Goal: Task Accomplishment & Management: Use online tool/utility

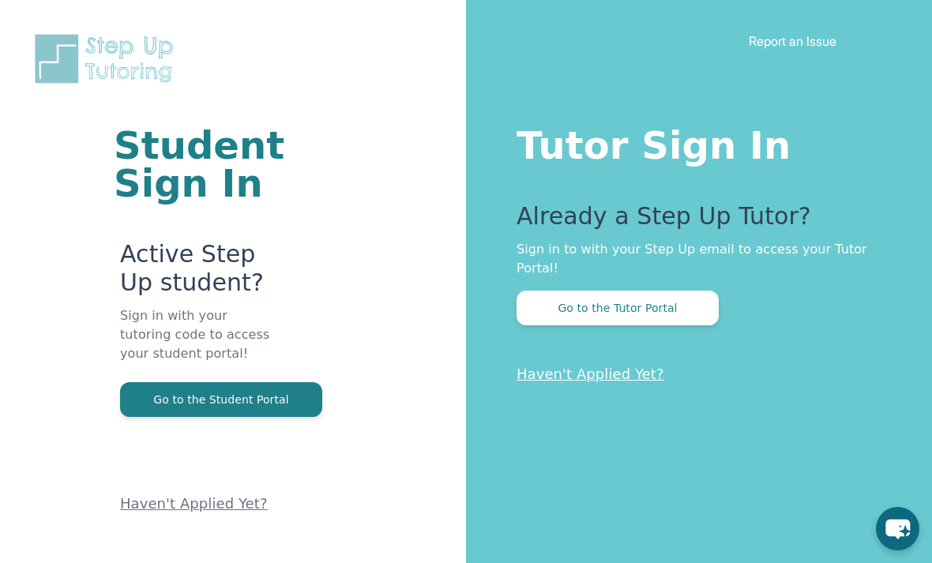
scroll to position [84, 0]
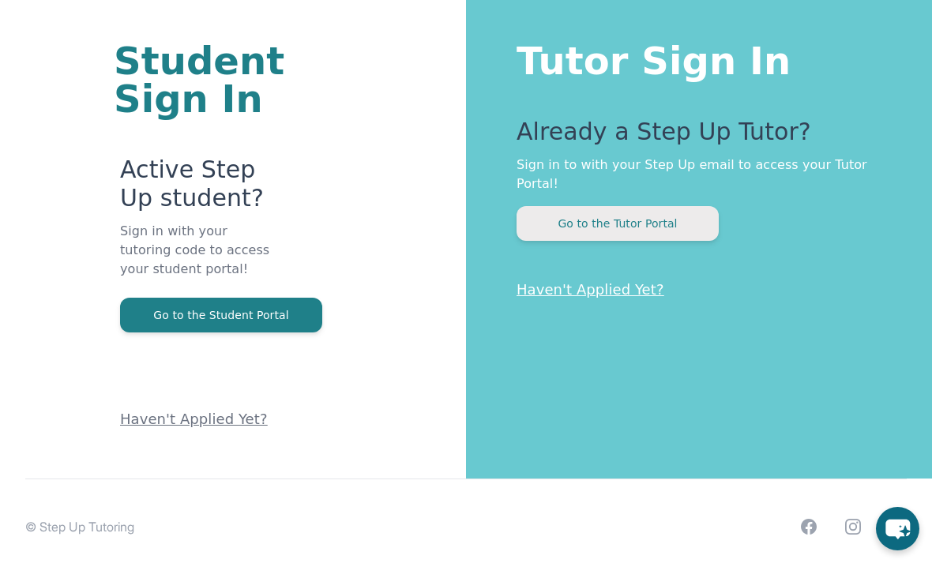
click at [538, 229] on button "Go to the Tutor Portal" at bounding box center [617, 223] width 202 height 35
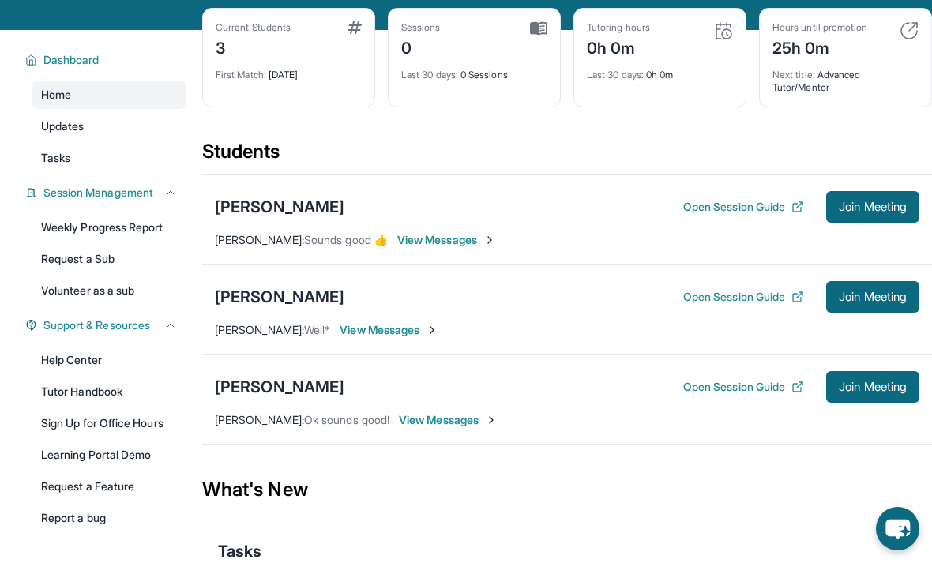
scroll to position [67, 0]
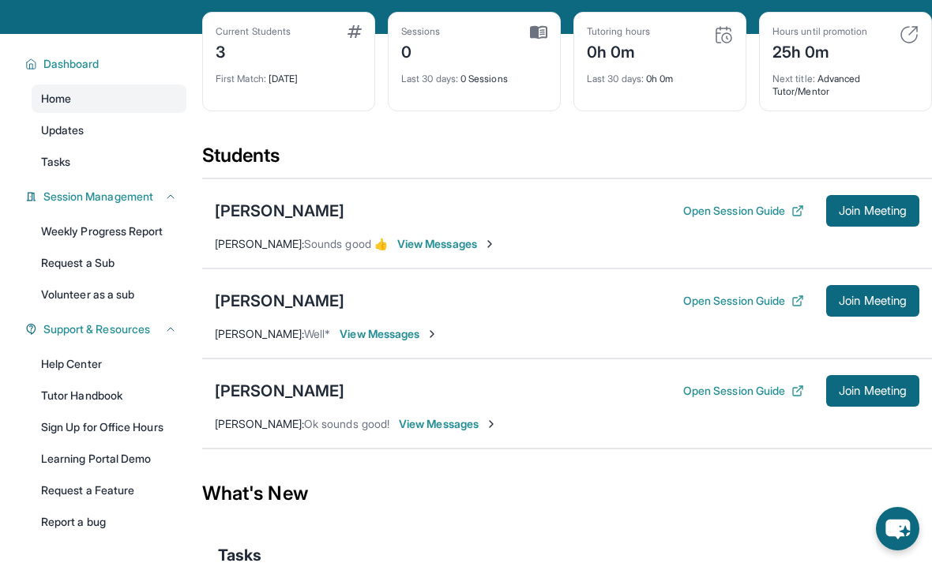
click at [380, 317] on div "[PERSON_NAME] Open Session Guide Join Meeting [PERSON_NAME] : Well* View Messag…" at bounding box center [567, 313] width 730 height 90
click at [390, 341] on span "View Messages" at bounding box center [389, 334] width 99 height 16
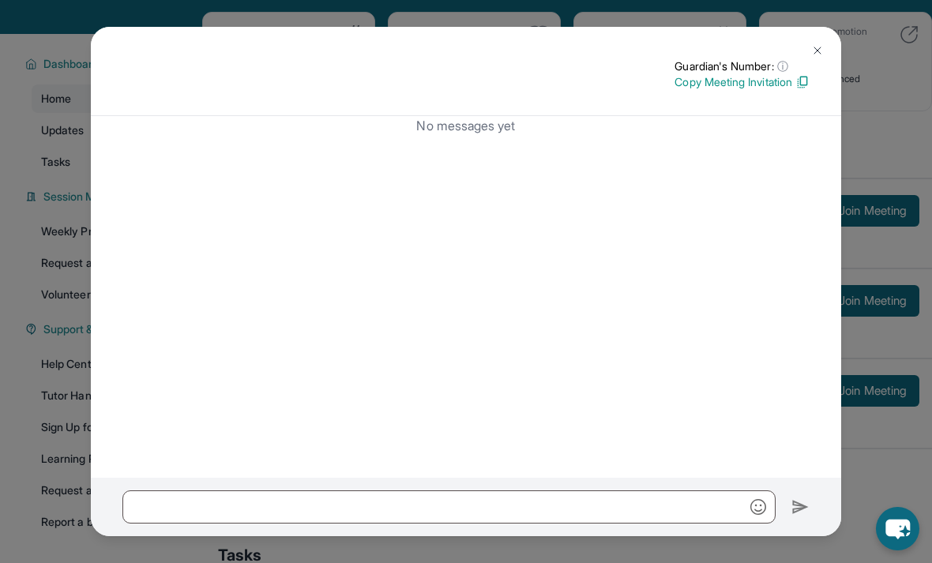
click at [805, 36] on div "Guardian's Number: ⓘ This isn't the guardian's real number — it's a private for…" at bounding box center [466, 71] width 750 height 89
click at [806, 62] on button at bounding box center [817, 51] width 32 height 32
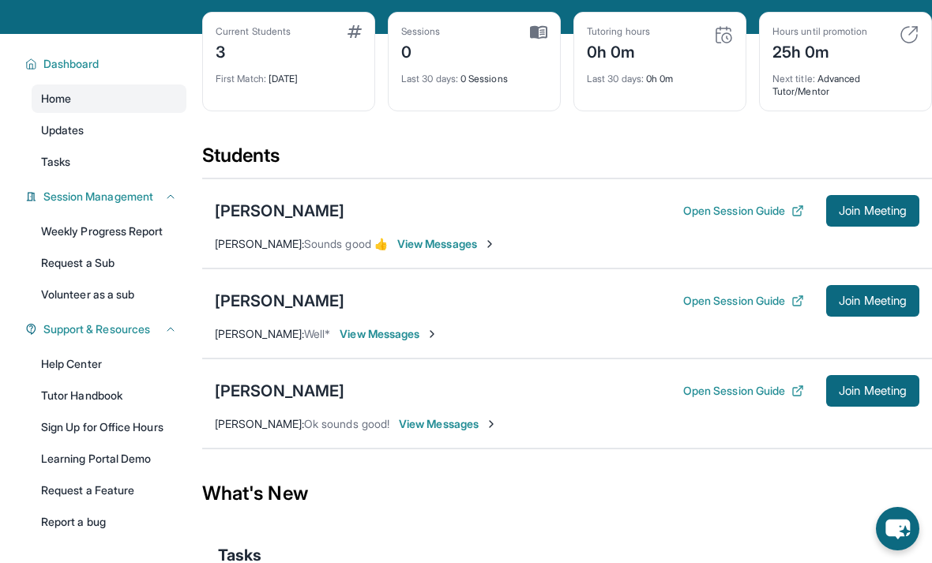
click at [273, 284] on div "[PERSON_NAME] Open Session Guide Join Meeting [PERSON_NAME] : Well* View Messag…" at bounding box center [567, 313] width 730 height 90
click at [272, 283] on div "[PERSON_NAME] Open Session Guide Join Meeting [PERSON_NAME] : Well* View Messag…" at bounding box center [567, 313] width 730 height 90
click at [259, 280] on div "[PERSON_NAME] Open Session Guide Join Meeting [PERSON_NAME] : Well* View Messag…" at bounding box center [567, 313] width 730 height 90
click at [258, 280] on div "[PERSON_NAME] Open Session Guide Join Meeting [PERSON_NAME] : Well* View Messag…" at bounding box center [567, 313] width 730 height 90
click at [268, 309] on div "[PERSON_NAME]" at bounding box center [279, 301] width 129 height 22
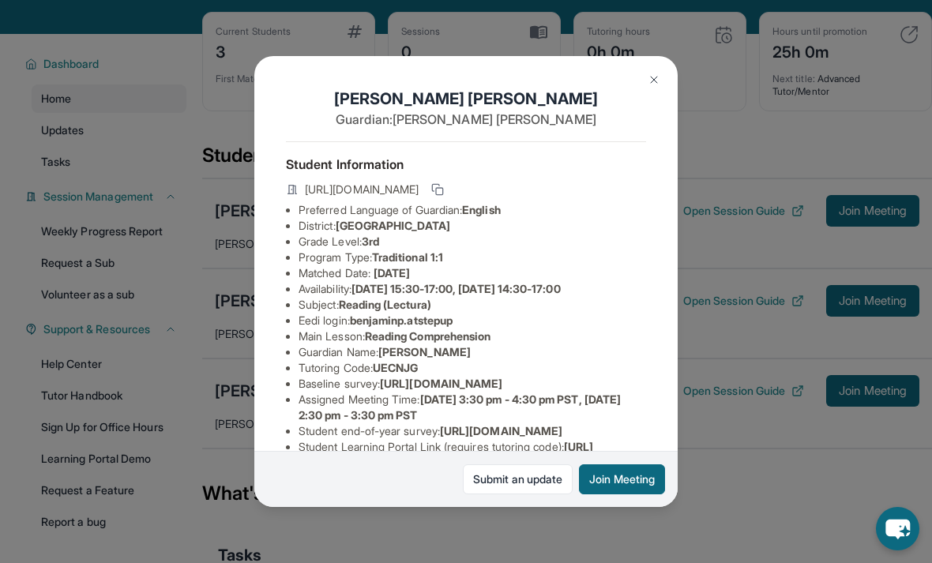
click at [266, 288] on div "[PERSON_NAME] Guardian: [PERSON_NAME] Student Information [URL][DOMAIN_NAME] Pr…" at bounding box center [465, 281] width 423 height 450
click at [197, 204] on div "[PERSON_NAME] Guardian: [PERSON_NAME] Student Information [URL][DOMAIN_NAME] Pr…" at bounding box center [466, 281] width 932 height 563
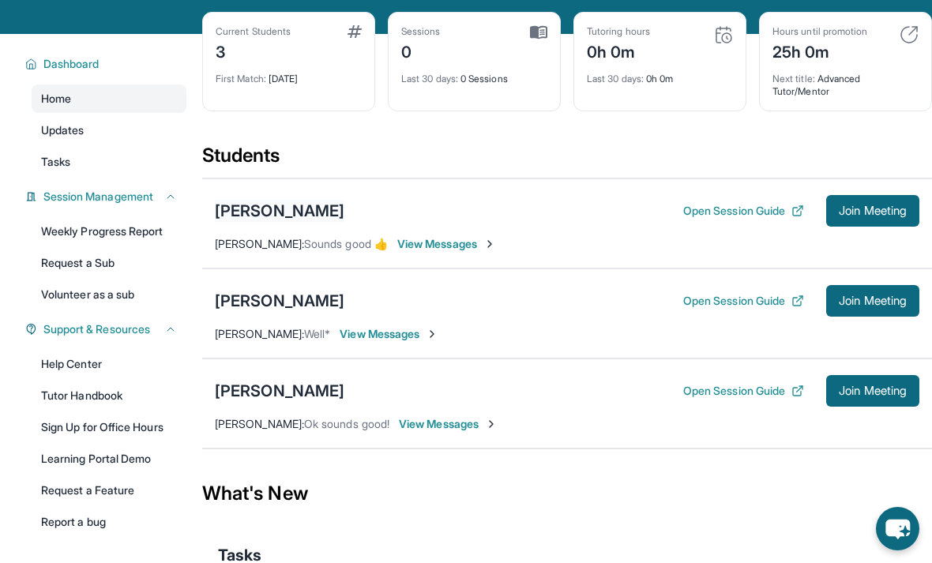
click at [216, 203] on div "[PERSON_NAME]" at bounding box center [279, 211] width 129 height 22
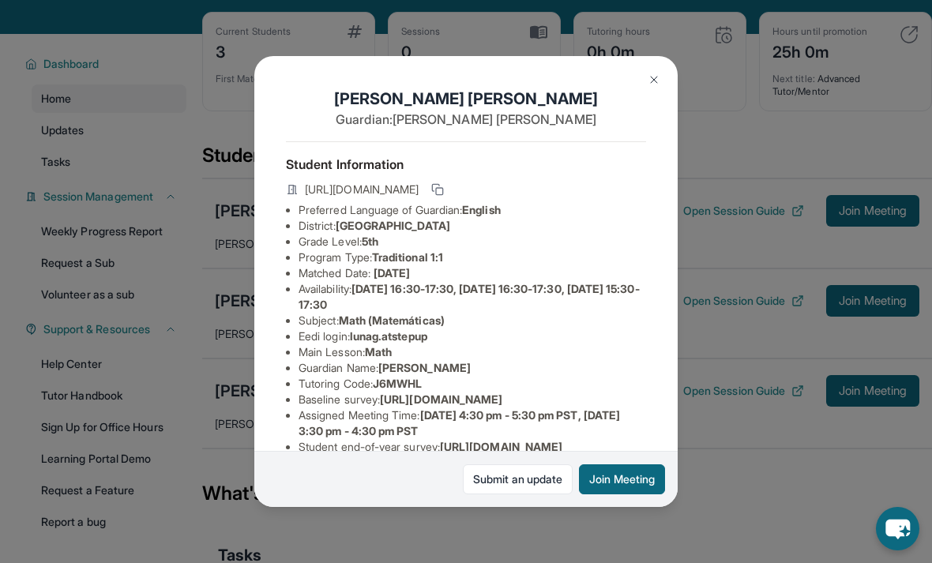
click at [250, 208] on div "[PERSON_NAME] Guardian: [PERSON_NAME] Student Information [URL][DOMAIN_NAME] Pr…" at bounding box center [466, 281] width 932 height 563
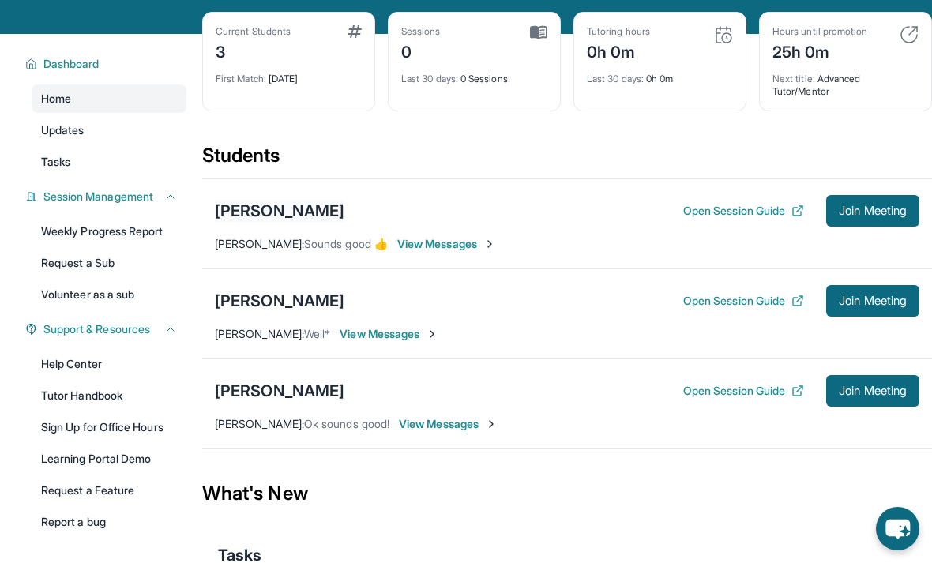
click at [246, 212] on div "[PERSON_NAME]" at bounding box center [279, 211] width 129 height 22
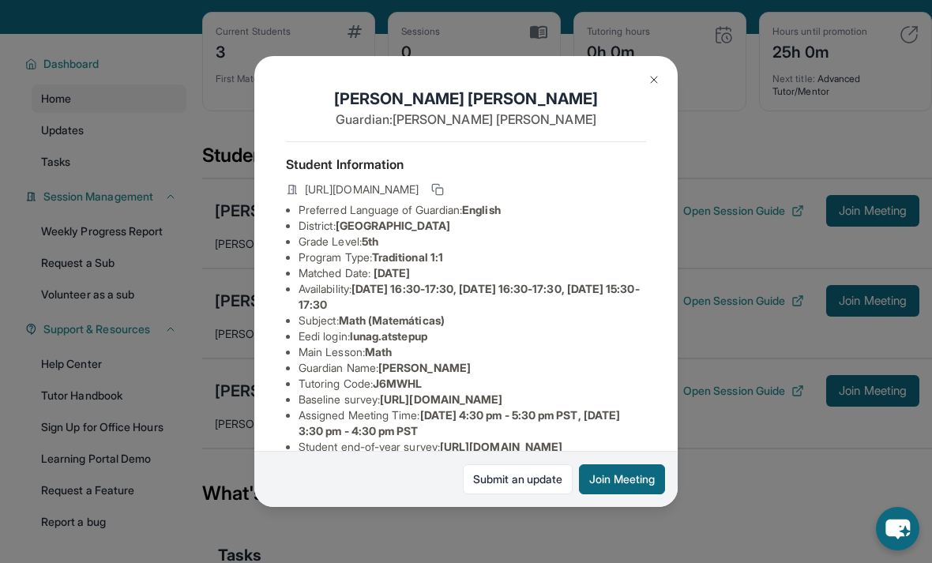
click at [197, 236] on div "[PERSON_NAME] Guardian: [PERSON_NAME] Student Information [URL][DOMAIN_NAME] Pr…" at bounding box center [466, 281] width 932 height 563
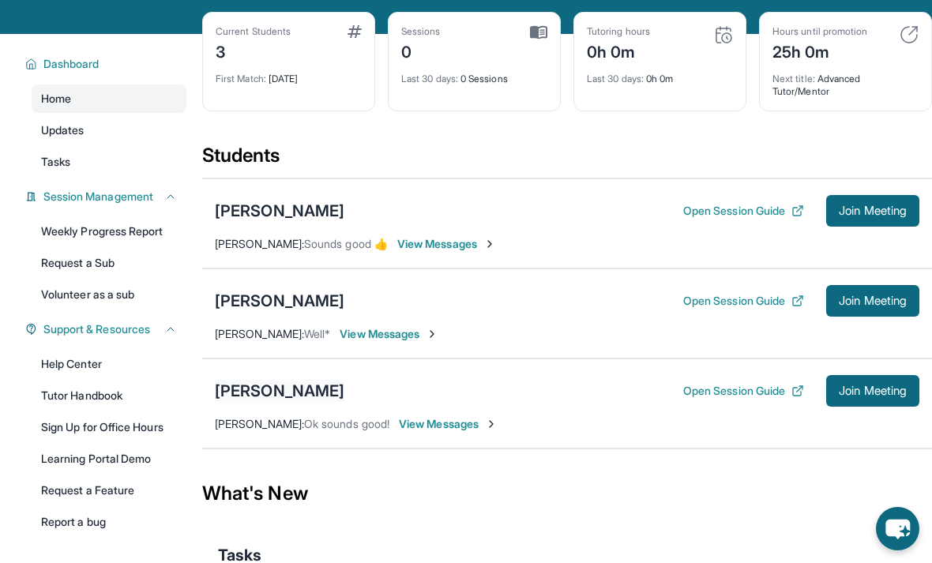
click at [229, 388] on div "[PERSON_NAME]" at bounding box center [279, 391] width 129 height 22
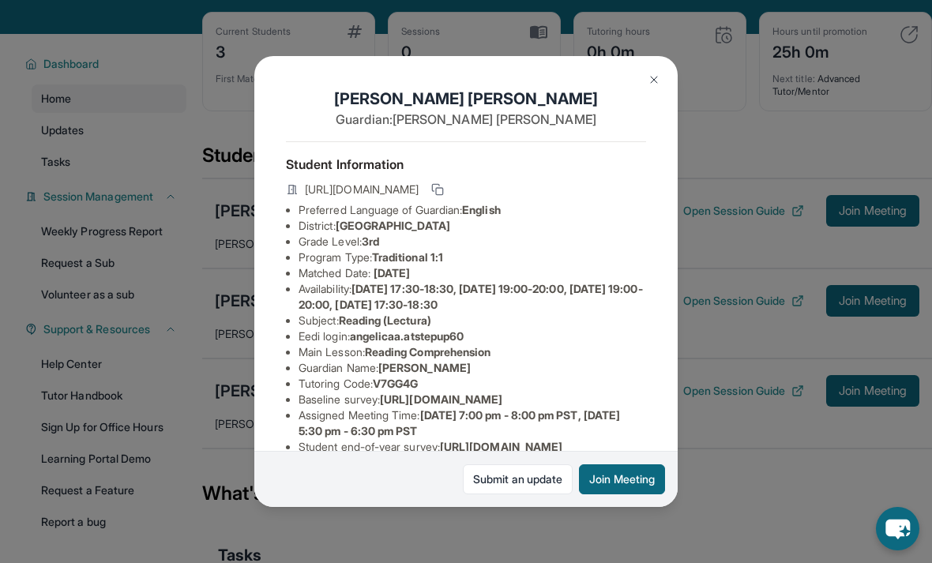
click at [201, 342] on div "[PERSON_NAME] Guardian: [PERSON_NAME] Student Information [URL][DOMAIN_NAME] Pr…" at bounding box center [466, 281] width 932 height 563
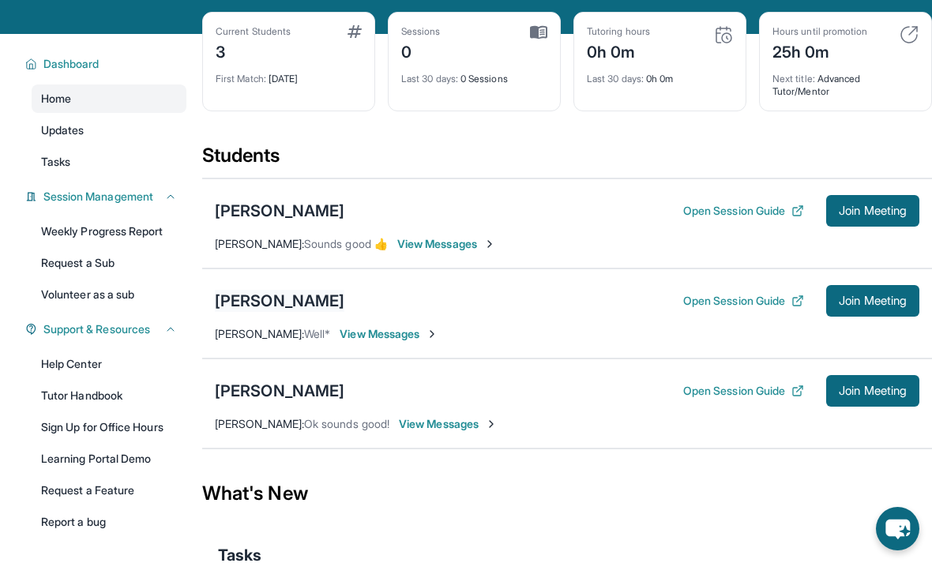
click at [248, 295] on div "[PERSON_NAME]" at bounding box center [279, 301] width 129 height 22
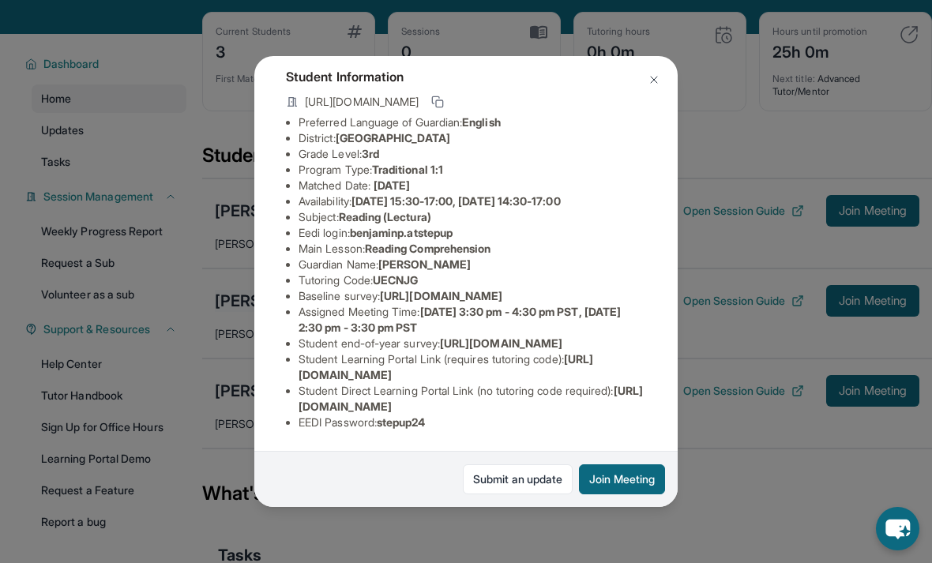
scroll to position [157, 0]
click at [116, 194] on div "[PERSON_NAME] Guardian: [PERSON_NAME] Student Information [URL][DOMAIN_NAME] Pr…" at bounding box center [466, 281] width 932 height 563
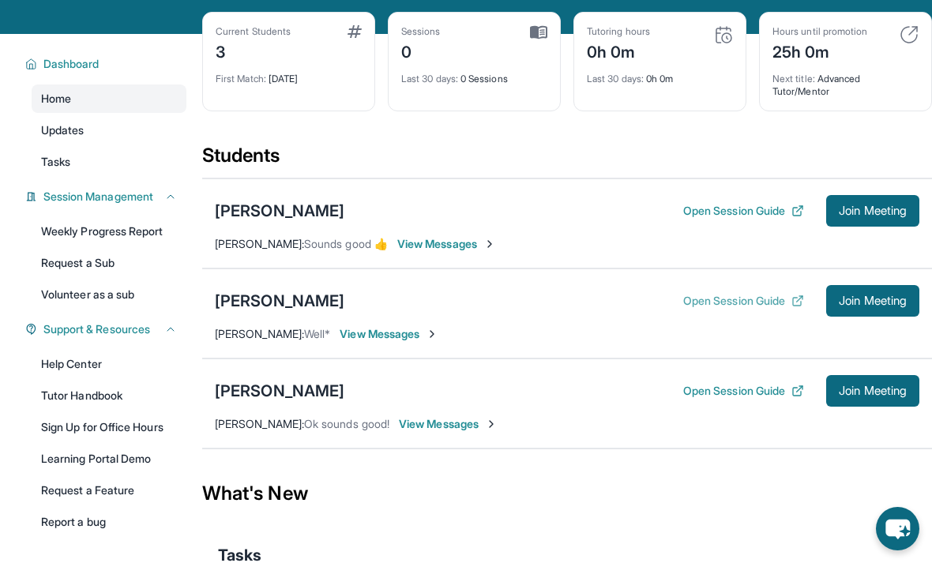
click at [688, 297] on button "Open Session Guide" at bounding box center [743, 301] width 121 height 16
